Goal: Information Seeking & Learning: Compare options

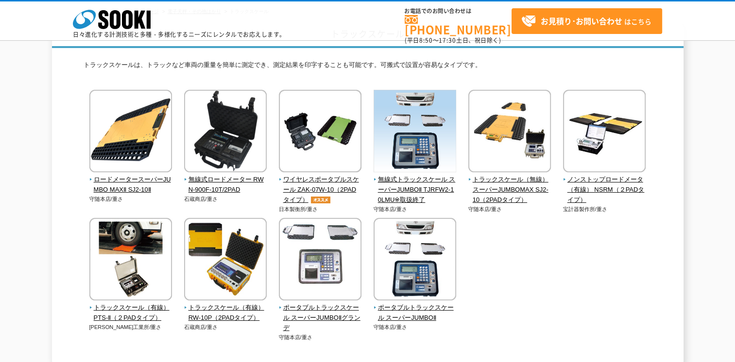
scroll to position [81, 0]
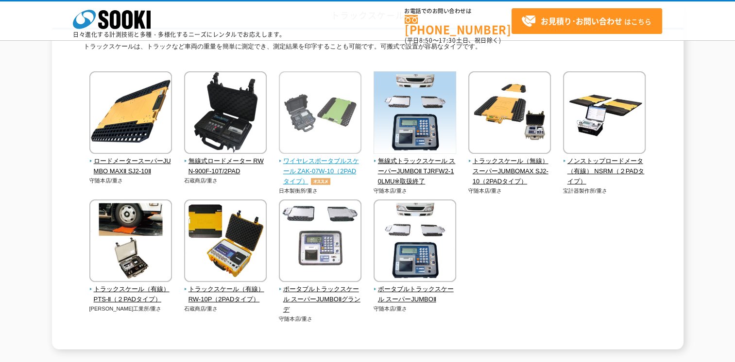
click at [317, 158] on span "ワイヤレスポータブルスケール ZAK-07W-10（2PADタイプ）" at bounding box center [320, 171] width 83 height 30
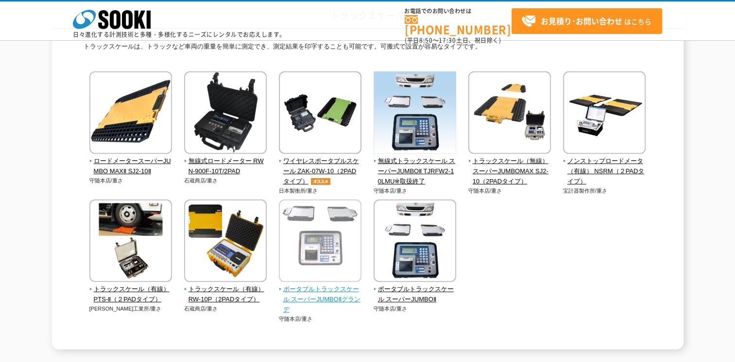
click at [324, 291] on span "ポータブルトラックスケール スーパーJUMBOⅡグランデ" at bounding box center [320, 299] width 83 height 30
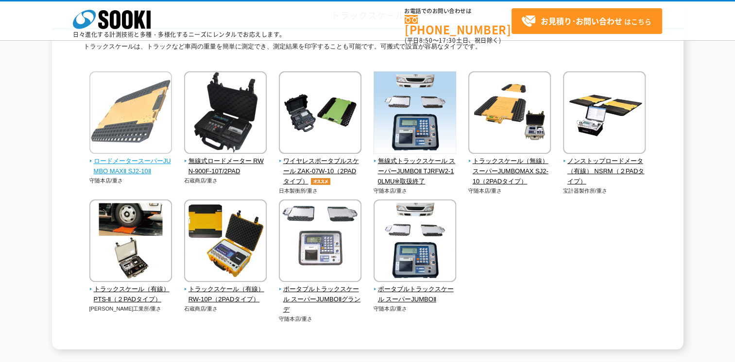
click at [137, 167] on span "ロードメータースーパーJUMBO MAXⅡ SJ2-10Ⅱ" at bounding box center [130, 166] width 83 height 20
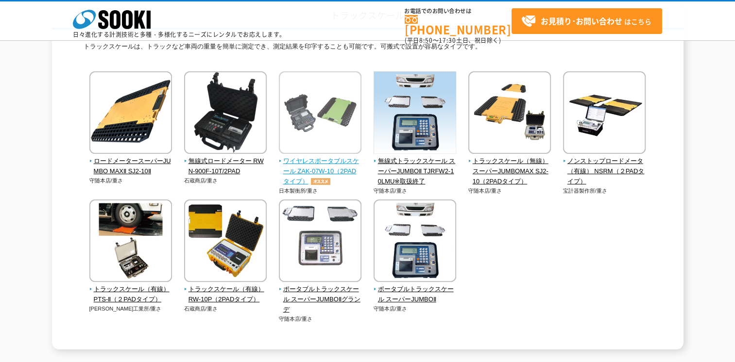
click at [303, 162] on span "ワイヤレスポータブルスケール ZAK-07W-10（2PADタイプ）" at bounding box center [320, 171] width 83 height 30
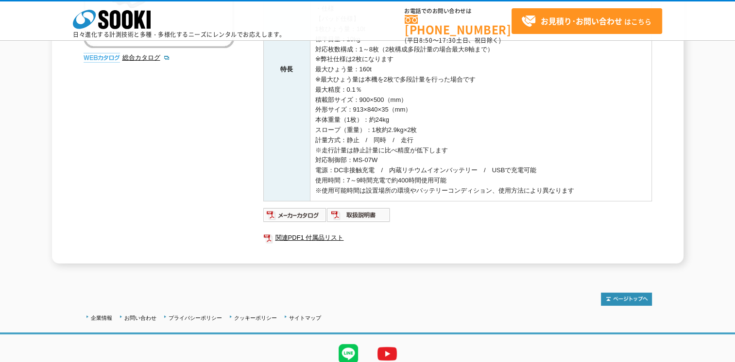
scroll to position [286, 0]
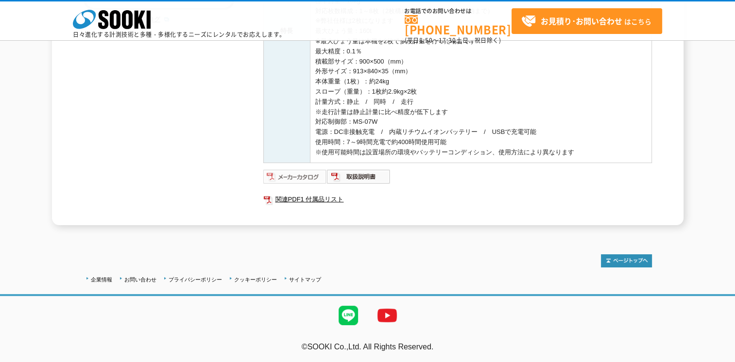
click at [297, 173] on img at bounding box center [295, 177] width 64 height 16
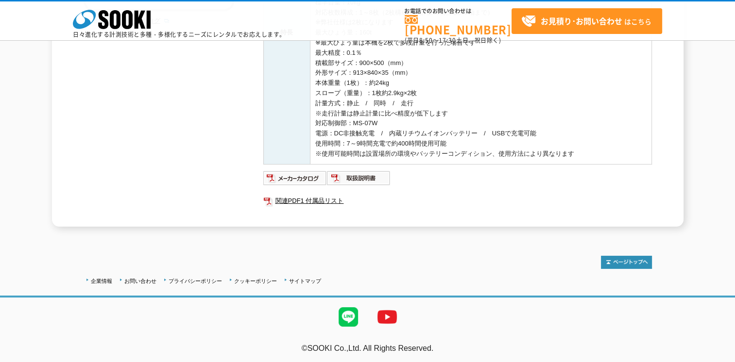
scroll to position [0, 0]
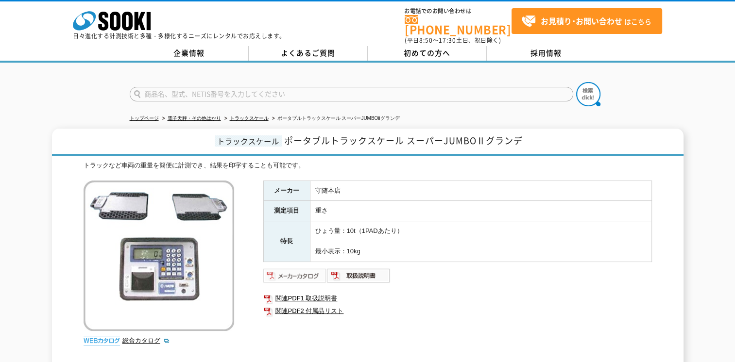
click at [298, 269] on img at bounding box center [295, 276] width 64 height 16
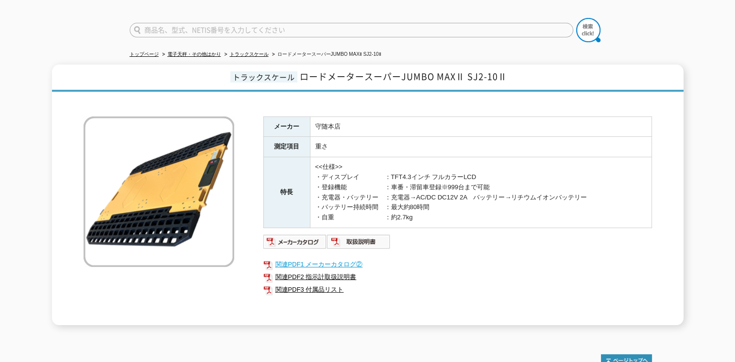
scroll to position [81, 0]
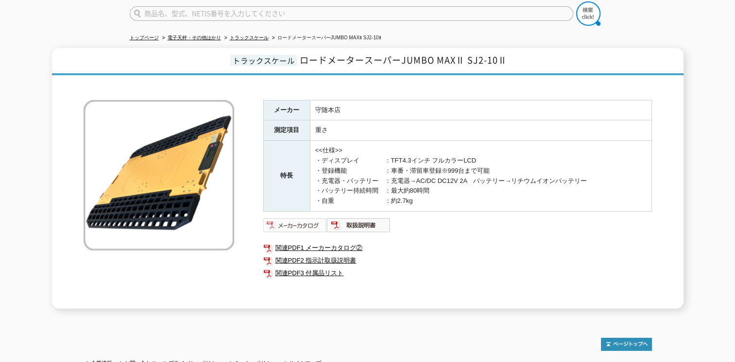
click at [295, 221] on img at bounding box center [295, 226] width 64 height 16
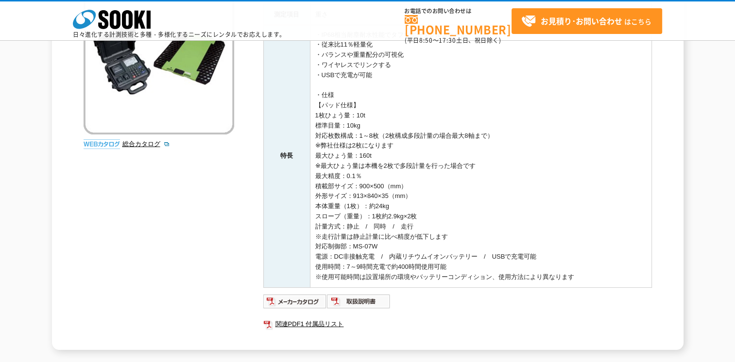
scroll to position [286, 0]
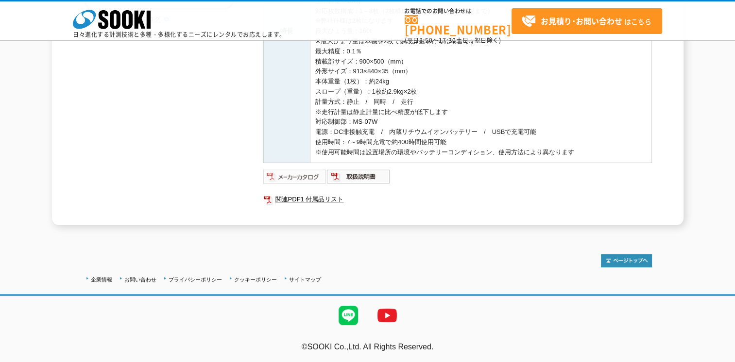
click at [298, 178] on img at bounding box center [295, 177] width 64 height 16
click at [369, 181] on img at bounding box center [359, 177] width 64 height 16
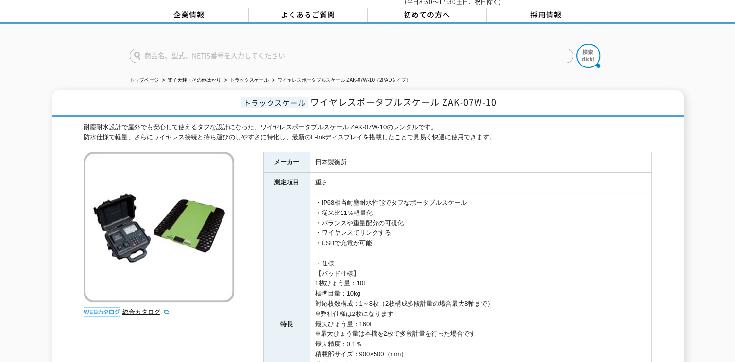
scroll to position [0, 0]
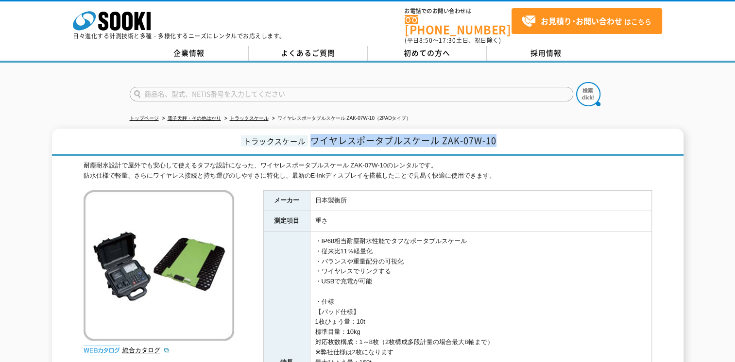
drag, startPoint x: 312, startPoint y: 135, endPoint x: 513, endPoint y: 137, distance: 201.5
click at [513, 137] on h1 "トラックスケール ワイヤレスポータブルスケール ZAK-07W-10" at bounding box center [367, 142] width 631 height 27
drag, startPoint x: 512, startPoint y: 137, endPoint x: 466, endPoint y: 137, distance: 46.1
copy span "ワイヤレスポータブルスケール ZAK-07W-10"
